Goal: Task Accomplishment & Management: Complete application form

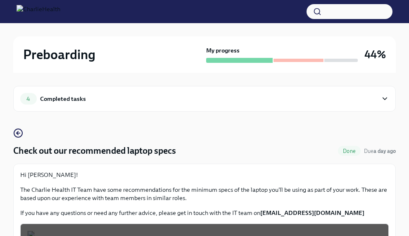
click at [60, 98] on div "Completed tasks" at bounding box center [63, 98] width 46 height 9
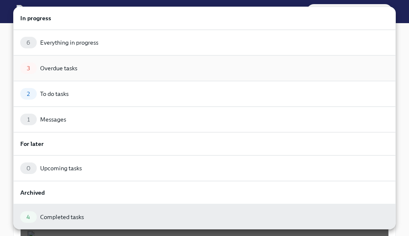
click at [96, 68] on div "3 Overdue tasks" at bounding box center [204, 68] width 369 height 12
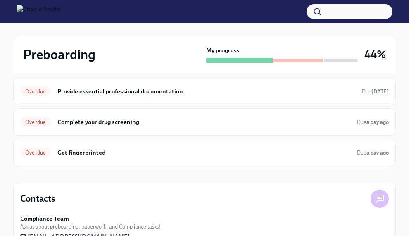
scroll to position [68, 0]
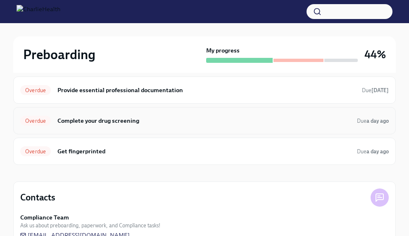
click at [136, 125] on div "Overdue Complete your drug screening Due a day ago" at bounding box center [204, 120] width 369 height 13
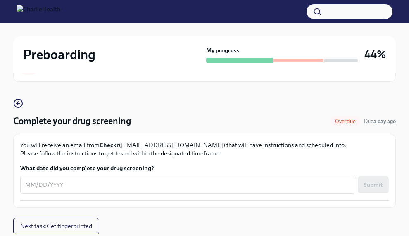
scroll to position [39, 0]
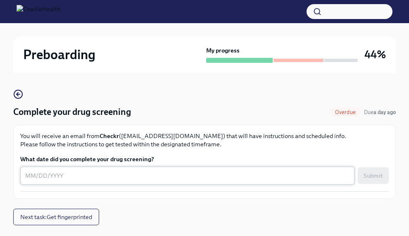
click at [133, 184] on div "x ​" at bounding box center [187, 176] width 334 height 18
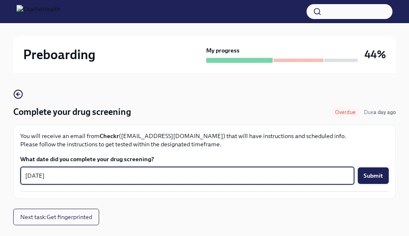
type textarea "[DATE]"
click at [380, 173] on span "Submit" at bounding box center [373, 175] width 19 height 8
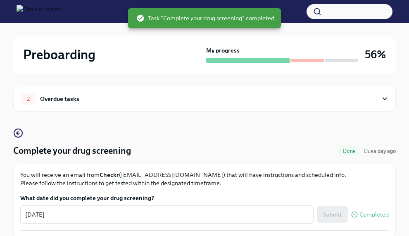
scroll to position [0, 0]
click at [189, 98] on div "2 Overdue tasks" at bounding box center [198, 99] width 357 height 12
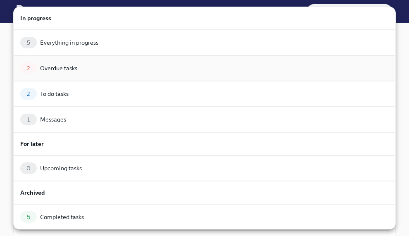
click at [142, 69] on div "2 Overdue tasks" at bounding box center [204, 68] width 369 height 12
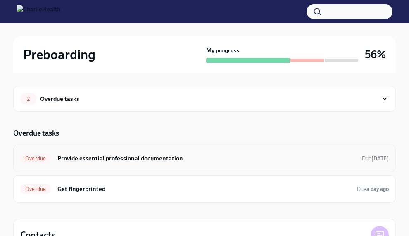
click at [115, 155] on h6 "Provide essential professional documentation" at bounding box center [206, 158] width 298 height 9
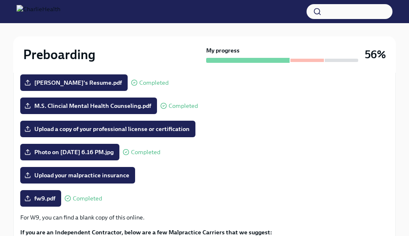
scroll to position [152, 0]
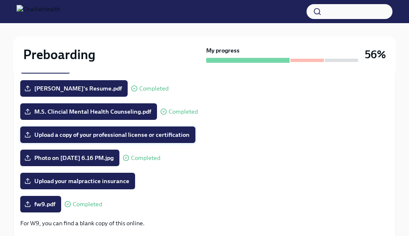
click at [160, 137] on span "Upload a copy of your professional license or certification" at bounding box center [108, 135] width 164 height 8
click at [0, 0] on input "Upload a copy of your professional license or certification" at bounding box center [0, 0] width 0 height 0
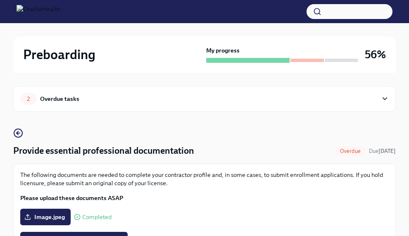
scroll to position [0, 0]
click at [117, 107] on div "2 Overdue tasks" at bounding box center [204, 99] width 383 height 26
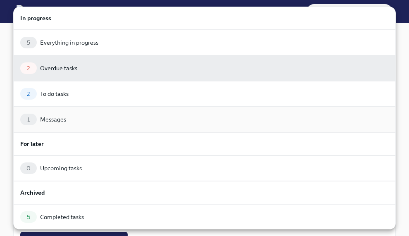
click at [111, 119] on div "1 Messages" at bounding box center [204, 120] width 369 height 12
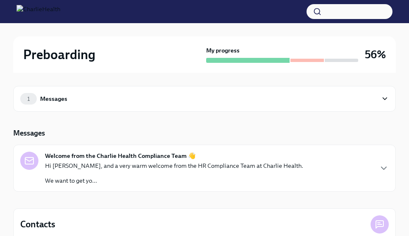
click at [136, 174] on div "Hi [PERSON_NAME], and a very warm welcome from the HR Compliance Team at Charli…" at bounding box center [174, 173] width 258 height 23
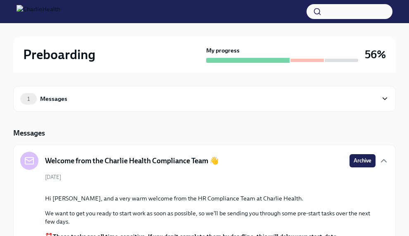
click at [155, 107] on div "1 Messages" at bounding box center [204, 99] width 383 height 26
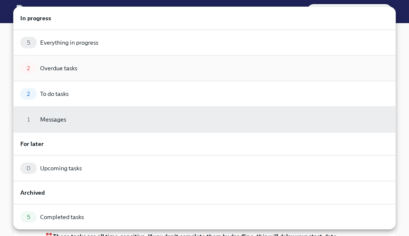
click at [161, 73] on div "2 Overdue tasks" at bounding box center [204, 68] width 369 height 12
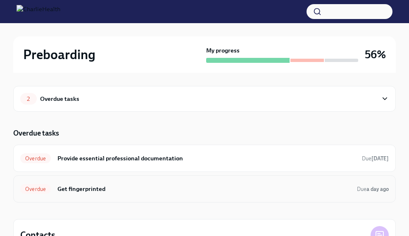
click at [113, 187] on h6 "Get fingerprinted" at bounding box center [203, 188] width 293 height 9
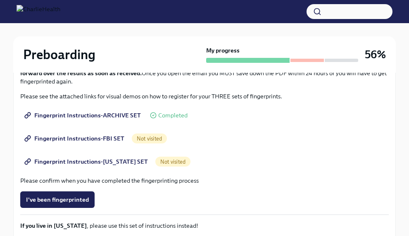
scroll to position [132, 0]
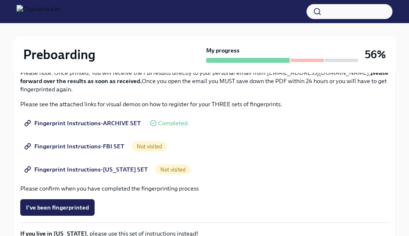
click at [122, 121] on span "Fingerprint Instructions-ARCHIVE SET" at bounding box center [83, 123] width 115 height 8
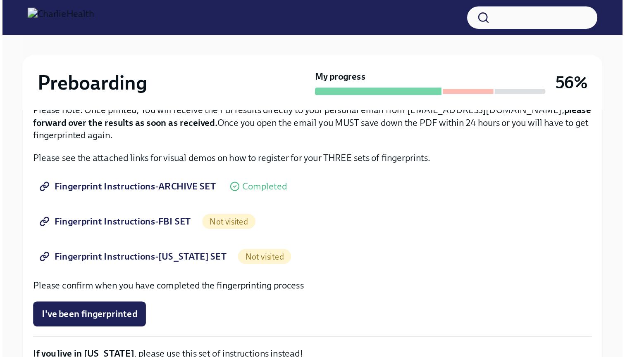
scroll to position [0, 0]
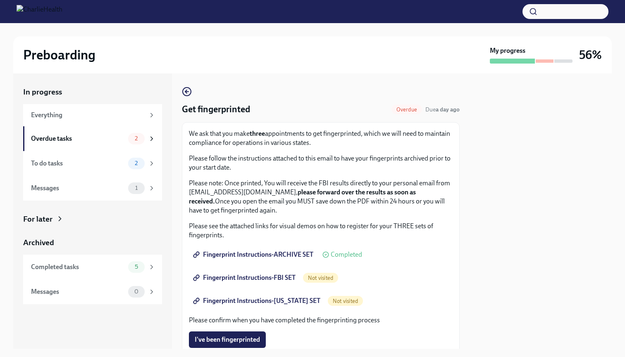
click at [271, 236] on span "Fingerprint Instructions-FBI SET" at bounding box center [245, 278] width 101 height 8
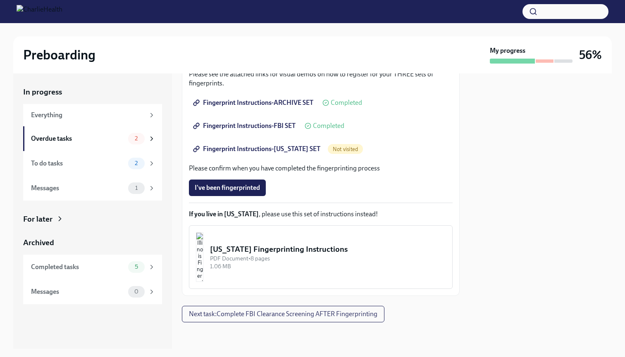
scroll to position [152, 0]
click at [284, 102] on span "Fingerprint Instructions-ARCHIVE SET" at bounding box center [254, 103] width 119 height 8
click at [263, 124] on span "Fingerprint Instructions-FBI SET" at bounding box center [245, 126] width 101 height 8
click at [267, 152] on span "Fingerprint Instructions-[US_STATE] SET" at bounding box center [258, 149] width 126 height 8
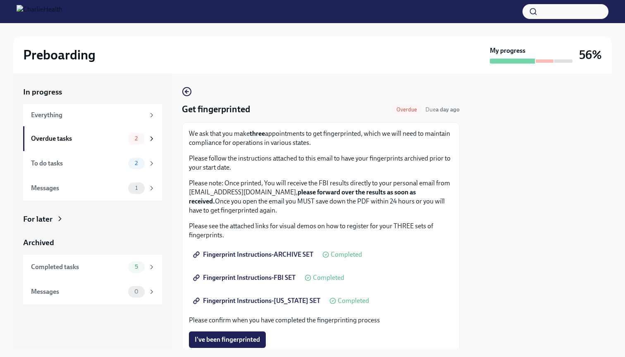
scroll to position [0, 0]
click at [253, 236] on span "Fingerprint Instructions-ARCHIVE SET" at bounding box center [254, 255] width 119 height 8
click at [265, 236] on span "Fingerprint Instructions-[US_STATE] SET" at bounding box center [258, 301] width 126 height 8
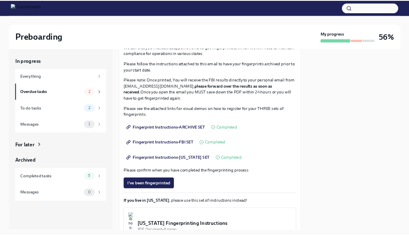
scroll to position [69, 0]
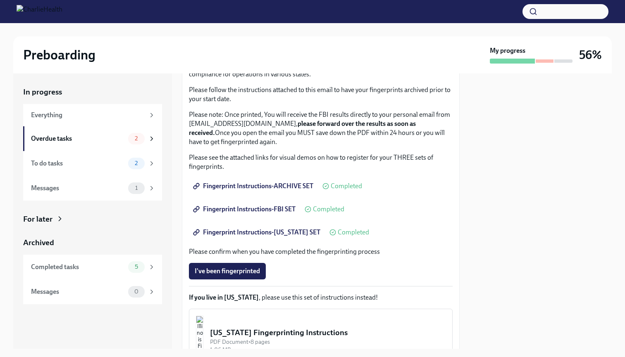
click at [409, 0] on div at bounding box center [312, 11] width 625 height 23
click at [91, 134] on div "Overdue tasks" at bounding box center [78, 138] width 94 height 9
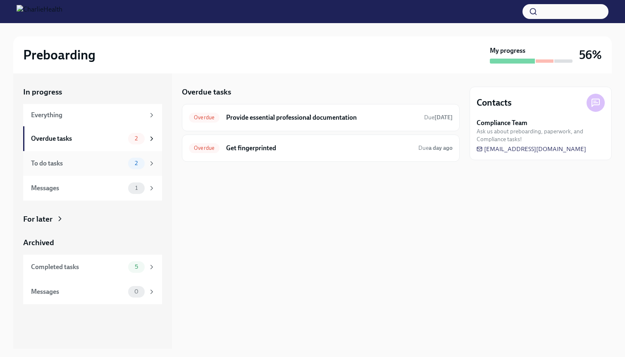
click at [102, 162] on div "To do tasks" at bounding box center [78, 163] width 94 height 9
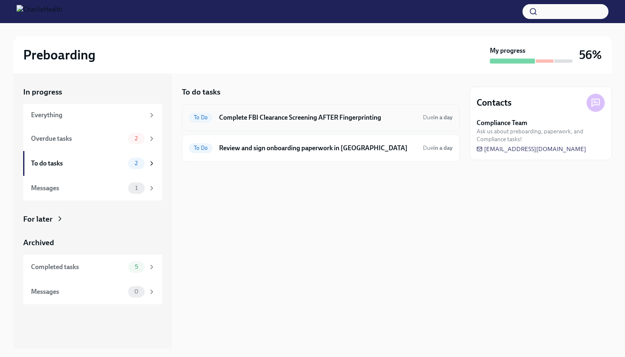
click at [321, 116] on h6 "Complete FBI Clearance Screening AFTER Fingerprinting" at bounding box center [317, 117] width 197 height 9
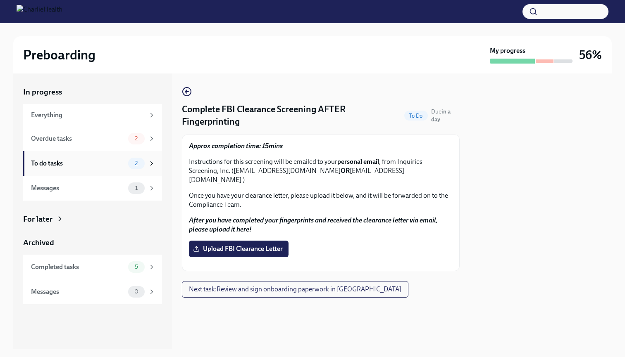
click at [91, 162] on div "To do tasks" at bounding box center [78, 163] width 94 height 9
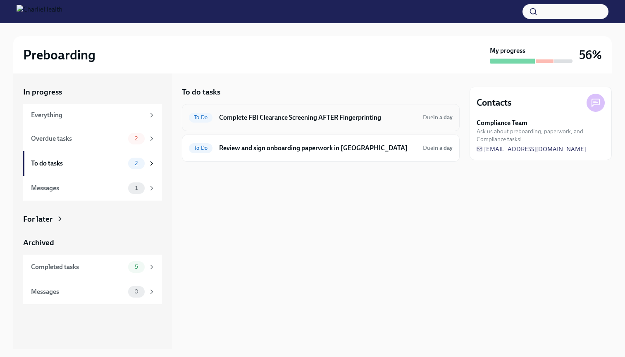
click at [312, 117] on h6 "Complete FBI Clearance Screening AFTER Fingerprinting" at bounding box center [317, 117] width 197 height 9
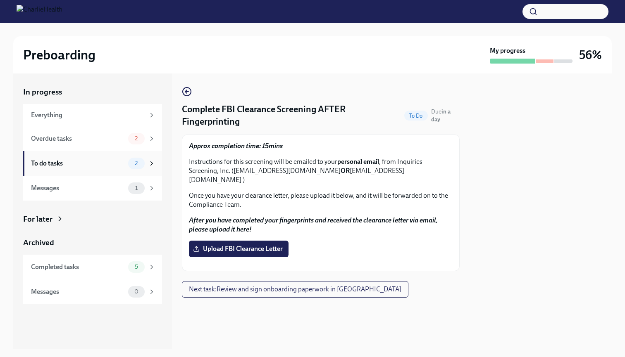
click at [118, 174] on div "To do tasks 2" at bounding box center [92, 163] width 139 height 25
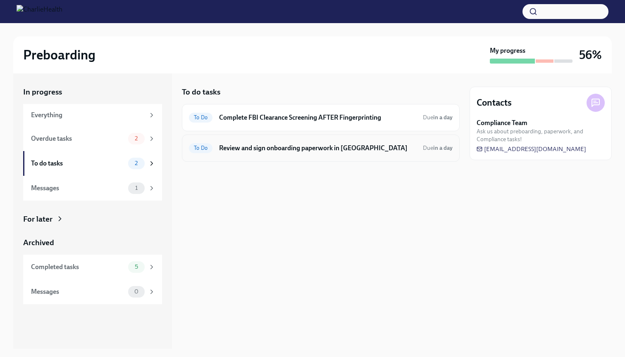
click at [259, 156] on div "To Do Review and sign onboarding paperwork in UKG Due in a day" at bounding box center [321, 148] width 278 height 27
click at [300, 152] on h6 "Review and sign onboarding paperwork in [GEOGRAPHIC_DATA]" at bounding box center [317, 148] width 197 height 9
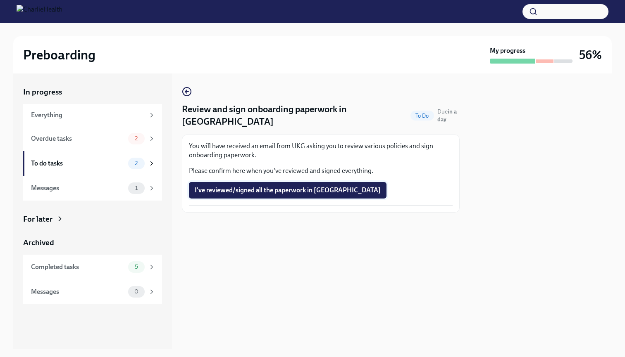
click at [270, 186] on span "I've reviewed/signed all the paperwork in [GEOGRAPHIC_DATA]" at bounding box center [288, 190] width 186 height 8
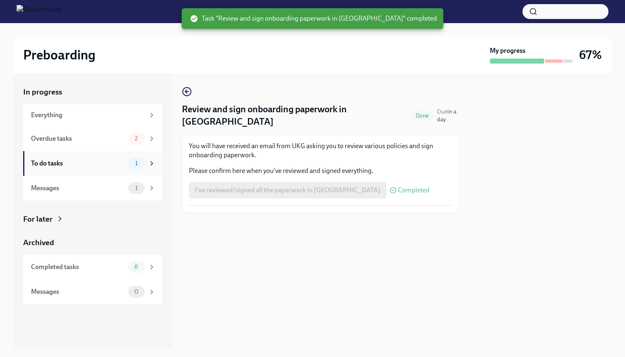
click at [114, 162] on div "To do tasks" at bounding box center [78, 163] width 94 height 9
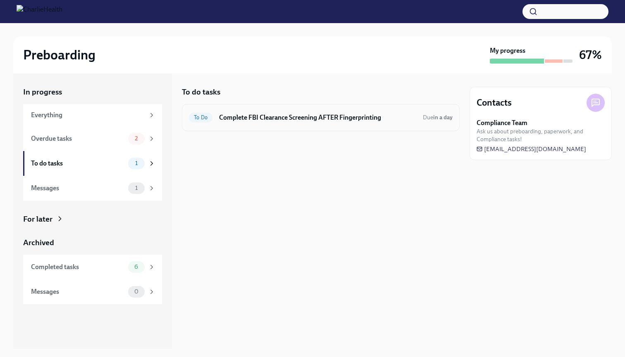
click at [250, 119] on h6 "Complete FBI Clearance Screening AFTER Fingerprinting" at bounding box center [317, 117] width 197 height 9
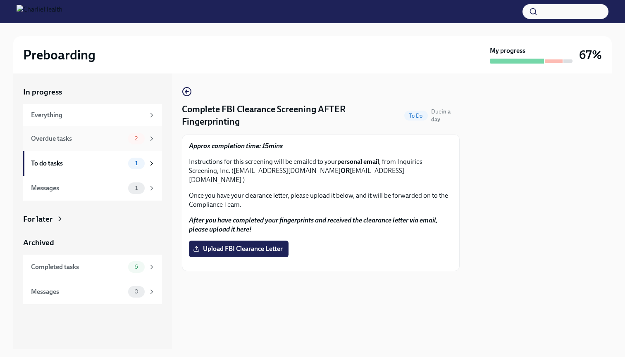
click at [124, 138] on div "Overdue tasks" at bounding box center [78, 138] width 94 height 9
